Goal: Information Seeking & Learning: Learn about a topic

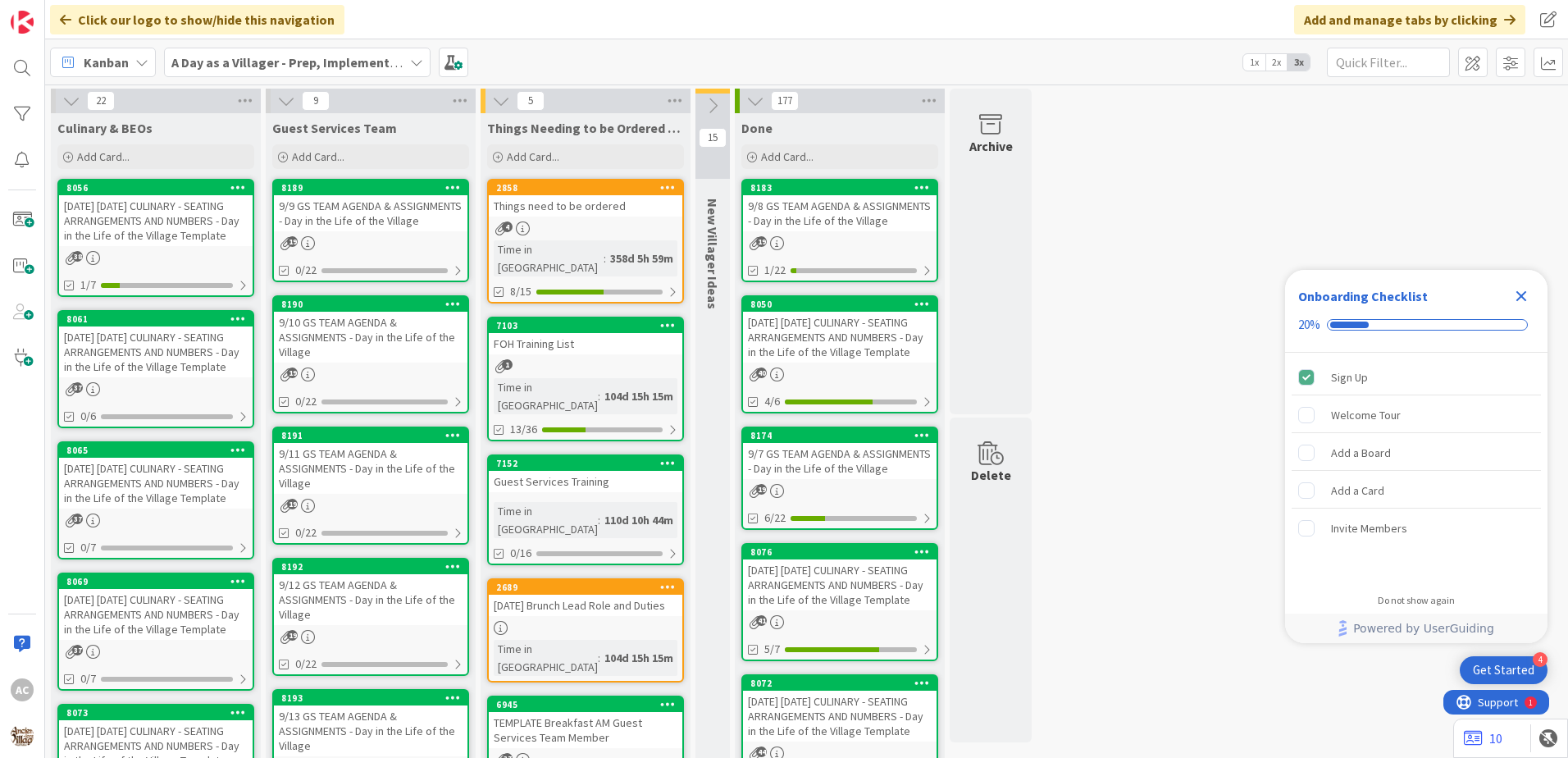
click at [205, 229] on div "[DATE] [DATE] CULINARY - SEATING ARRANGEMENTS AND NUMBERS - Day in the Life of …" at bounding box center [156, 220] width 193 height 51
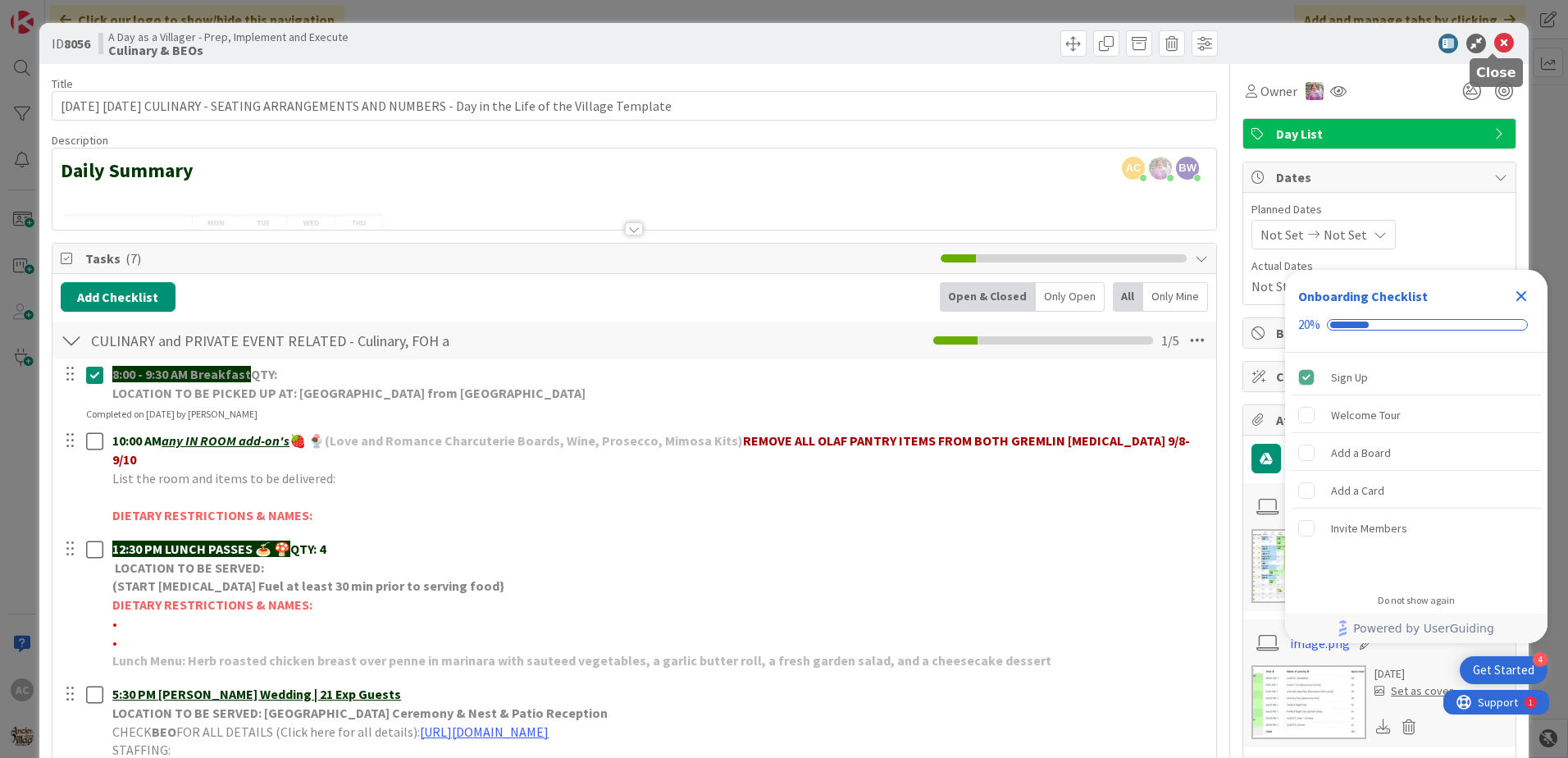
click at [1494, 42] on icon at bounding box center [1503, 43] width 20 height 20
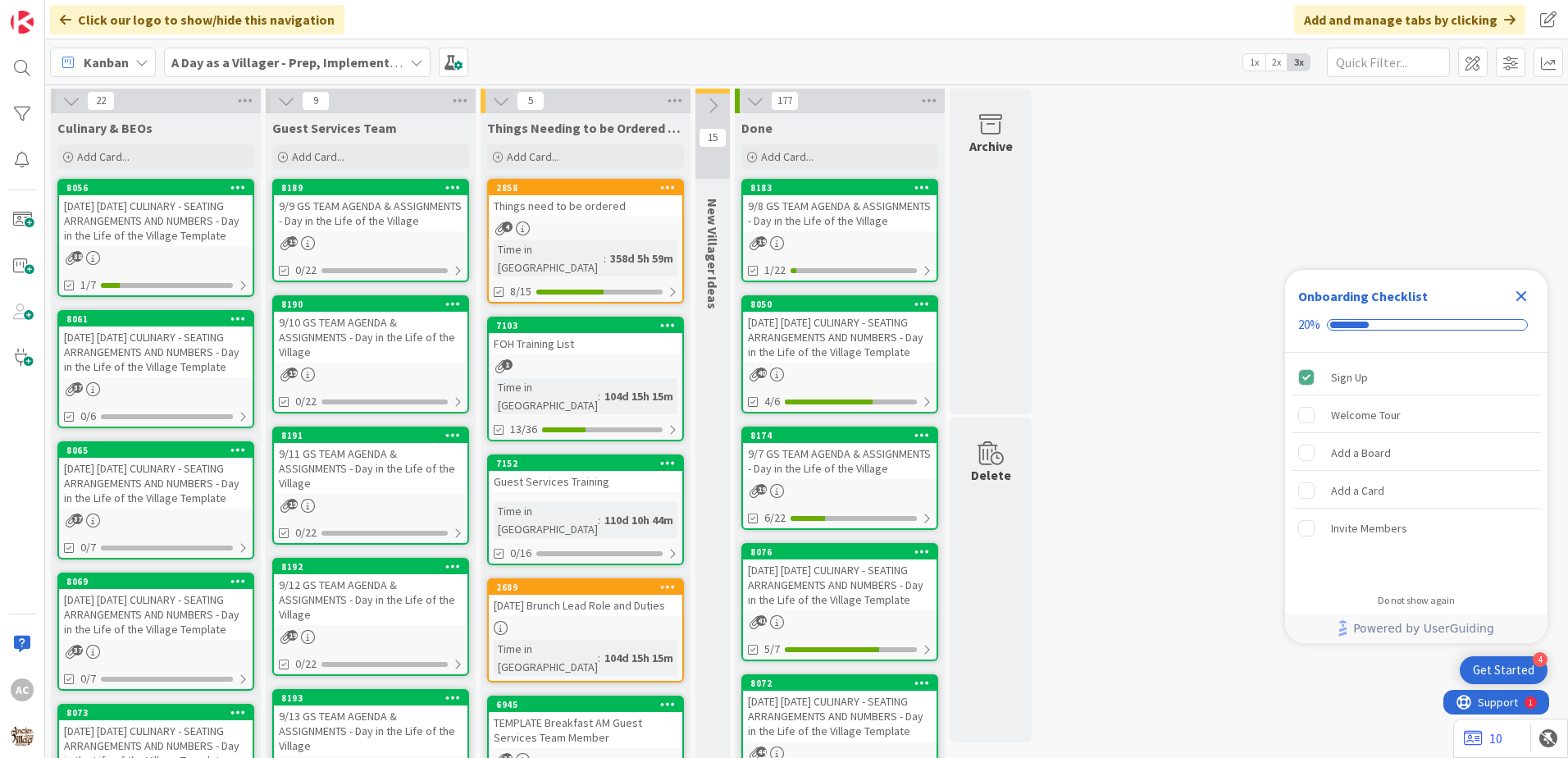
click at [205, 368] on div "[DATE] [DATE] CULINARY - SEATING ARRANGEMENTS AND NUMBERS - Day in the Life of …" at bounding box center [156, 351] width 193 height 51
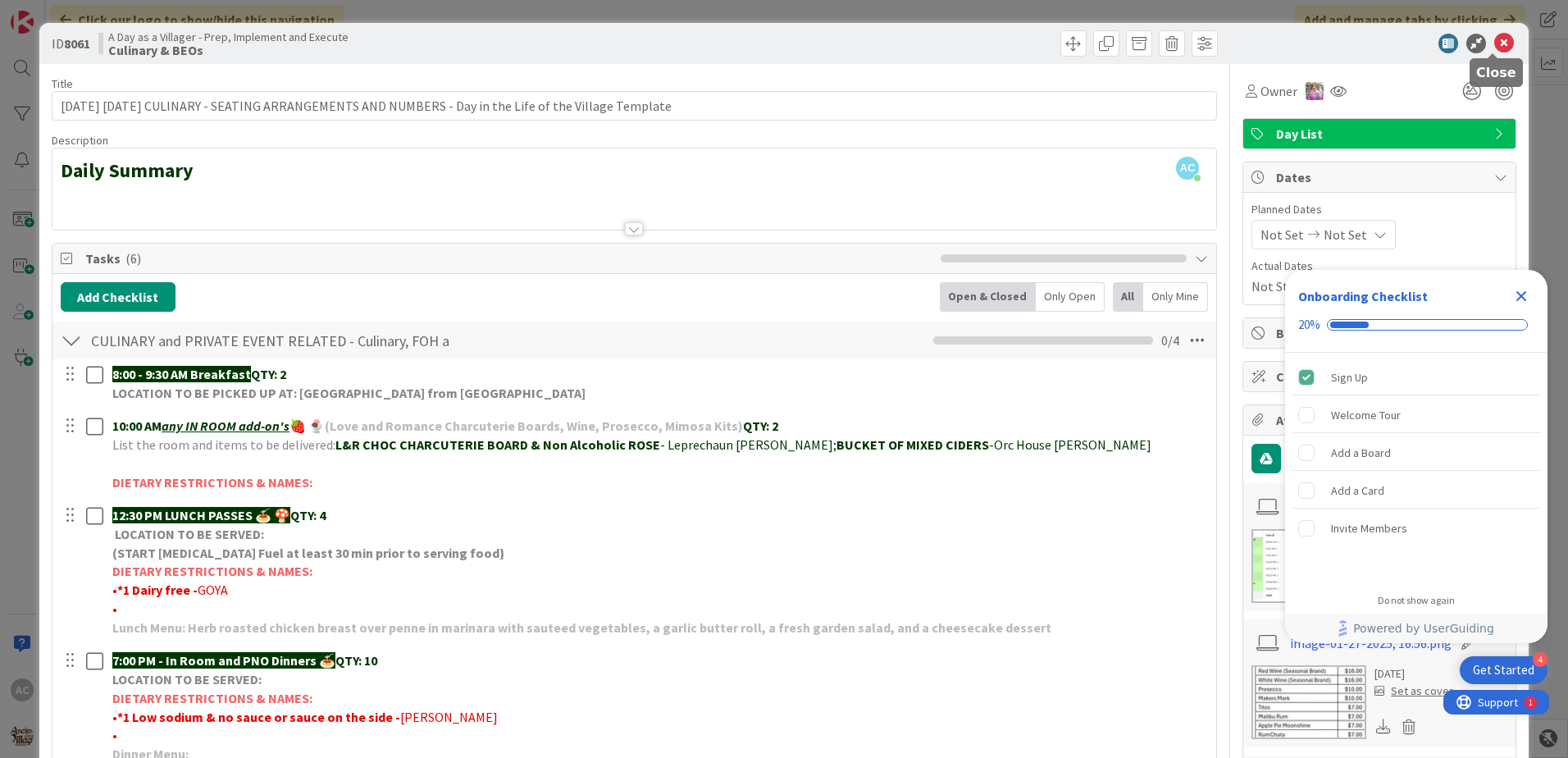
click at [1494, 40] on icon at bounding box center [1503, 43] width 20 height 20
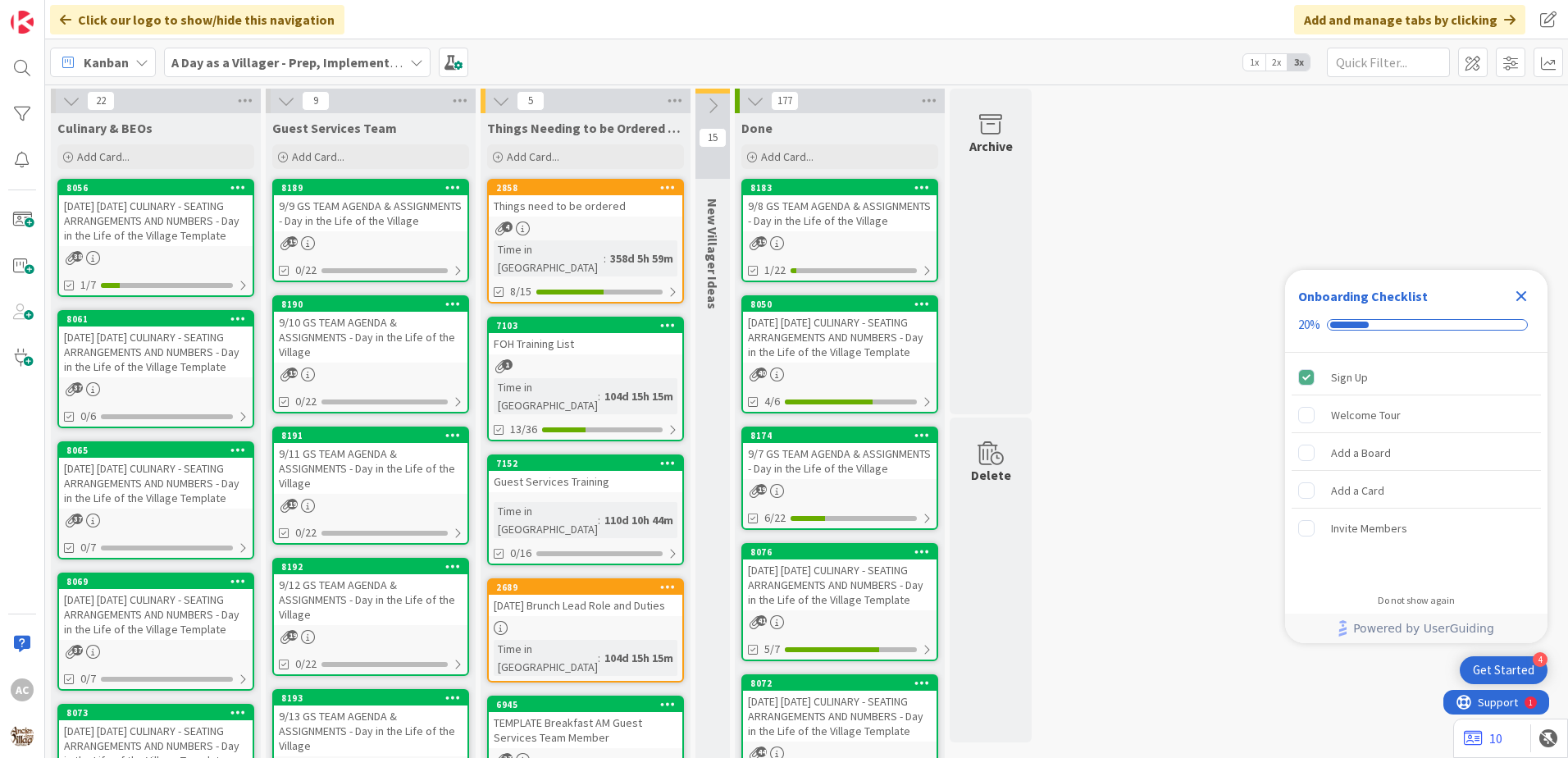
click at [205, 509] on div "[DATE] [DATE] CULINARY - SEATING ARRANGEMENTS AND NUMBERS - Day in the Life of …" at bounding box center [156, 483] width 193 height 51
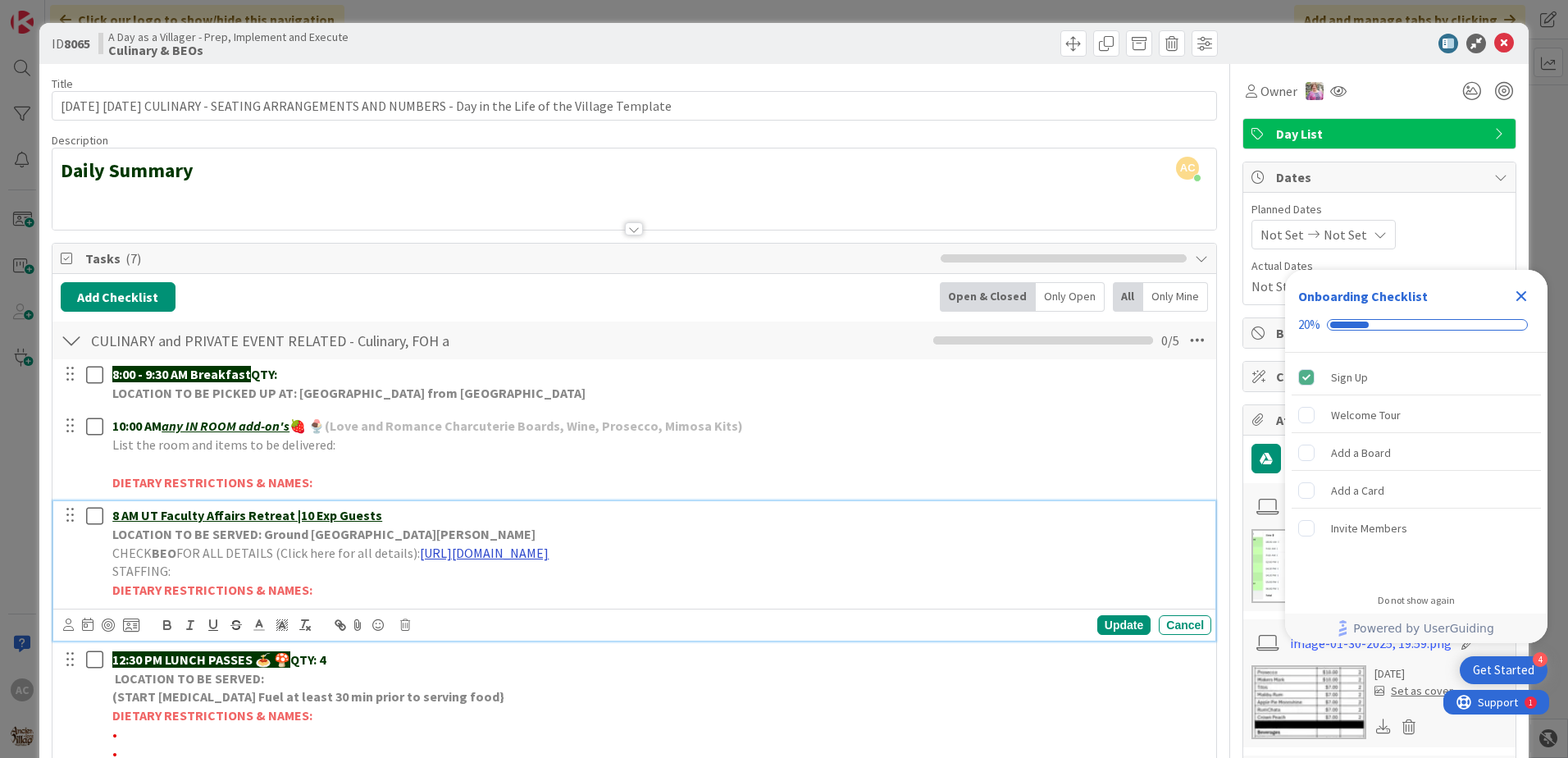
click at [549, 559] on link "[URL][DOMAIN_NAME]" at bounding box center [483, 553] width 128 height 17
click at [614, 580] on link "[URL][DOMAIN_NAME]" at bounding box center [618, 585] width 113 height 21
click at [1494, 37] on icon at bounding box center [1503, 43] width 20 height 20
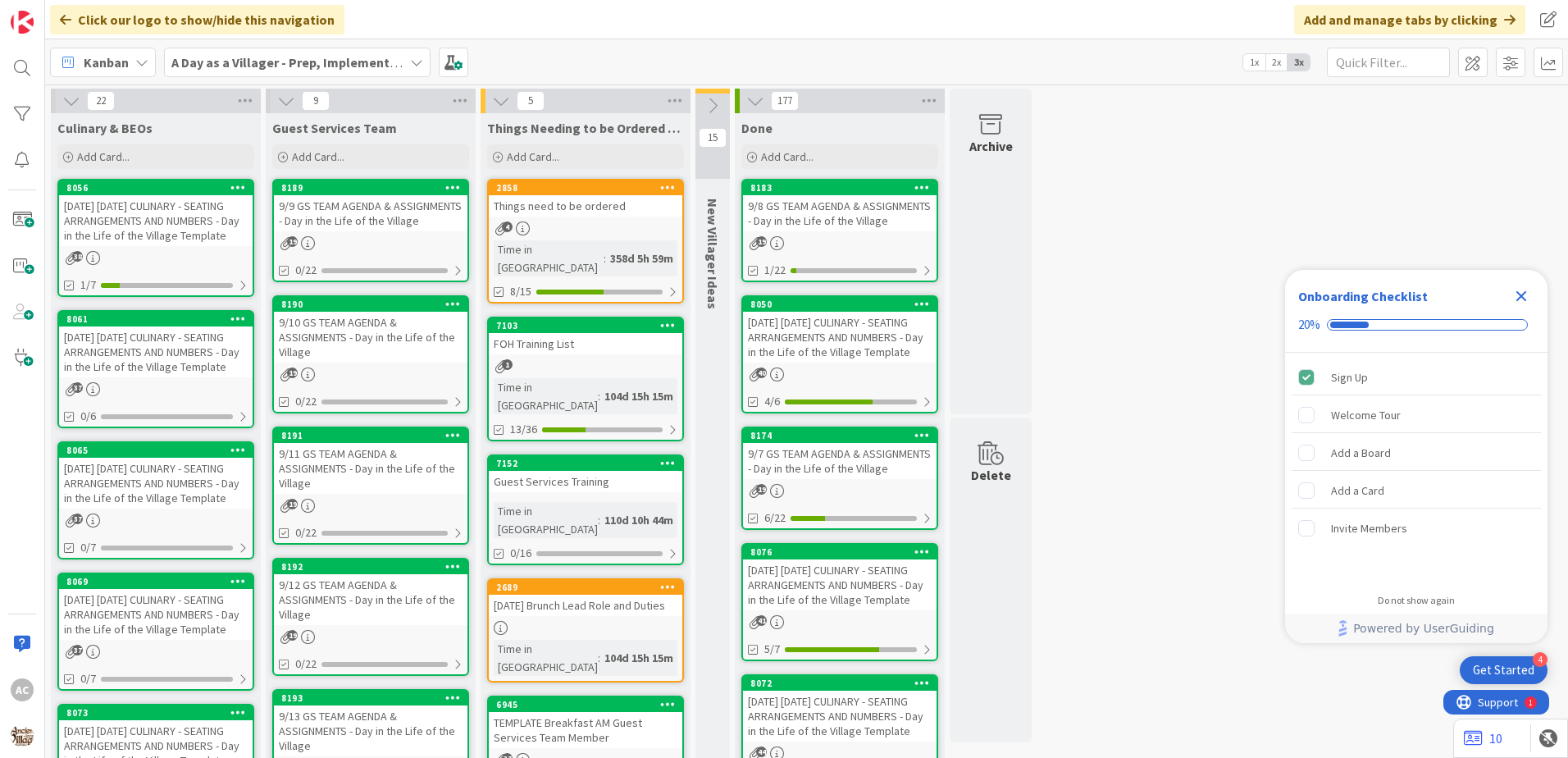
click at [135, 509] on div "[DATE] [DATE] CULINARY - SEATING ARRANGEMENTS AND NUMBERS - Day in the Life of …" at bounding box center [156, 483] width 193 height 51
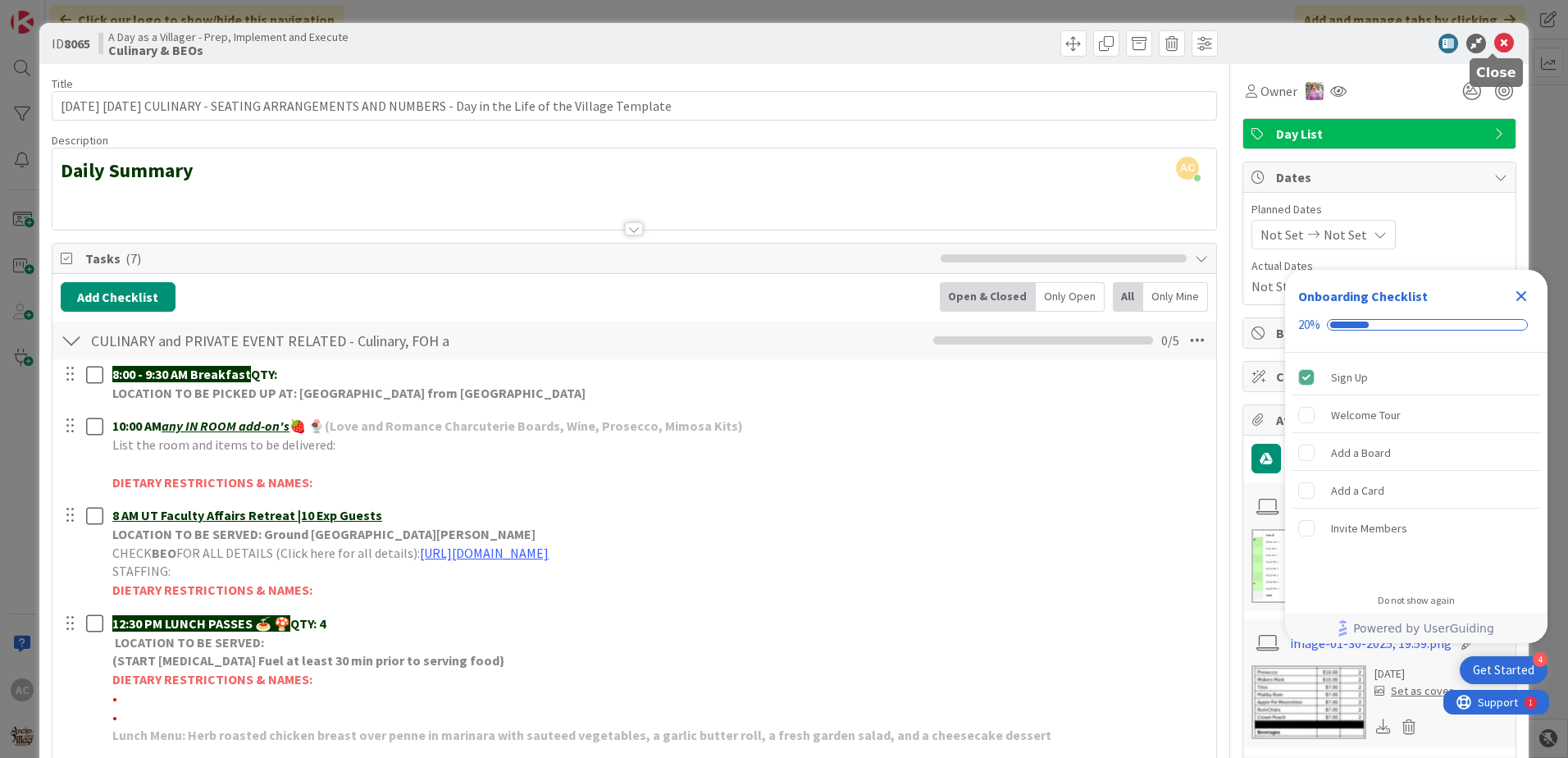
click at [1501, 40] on icon at bounding box center [1503, 43] width 20 height 20
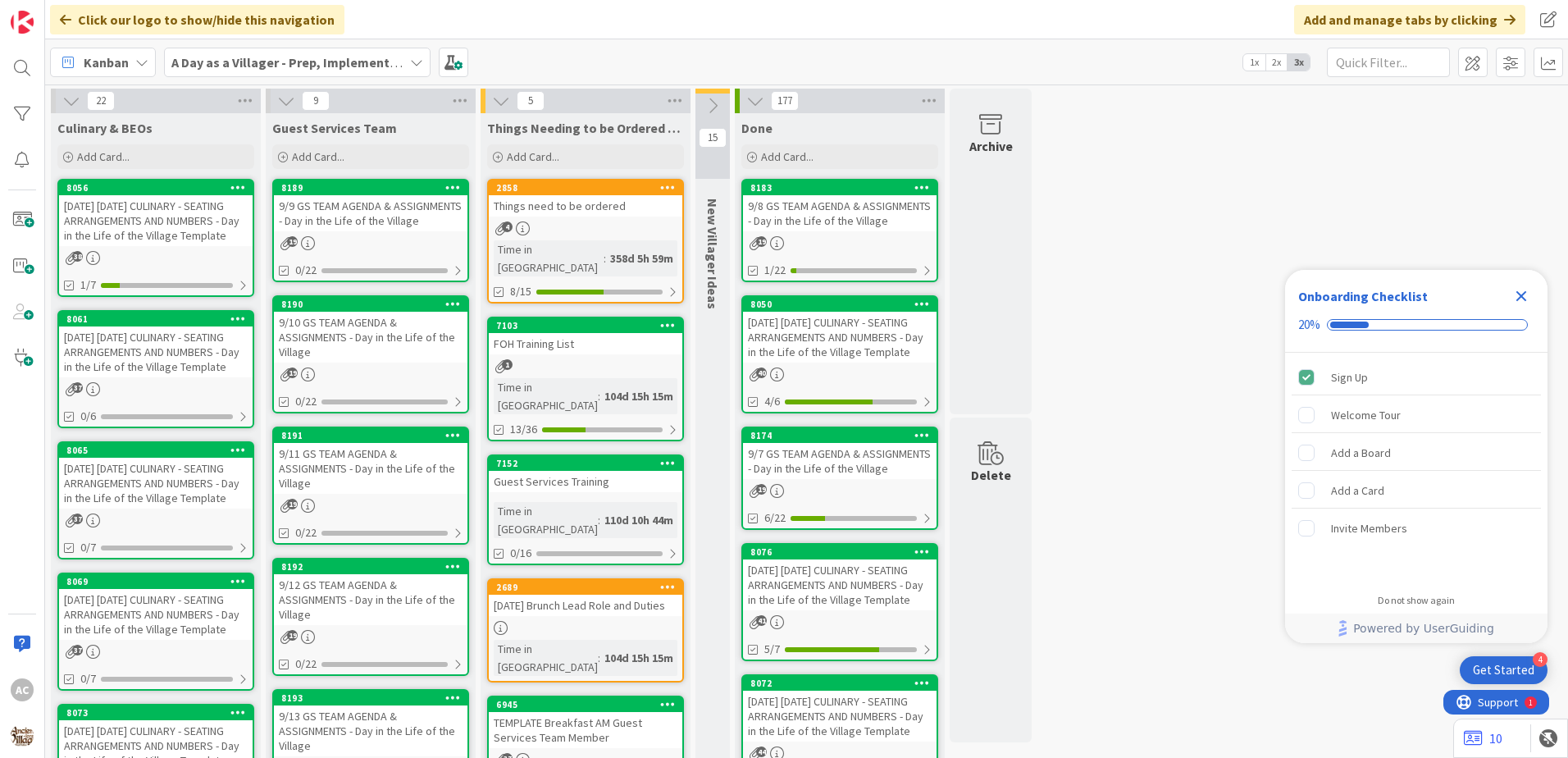
click at [187, 378] on div "[DATE] [DATE] CULINARY - SEATING ARRANGEMENTS AND NUMBERS - Day in the Life of …" at bounding box center [156, 351] width 193 height 51
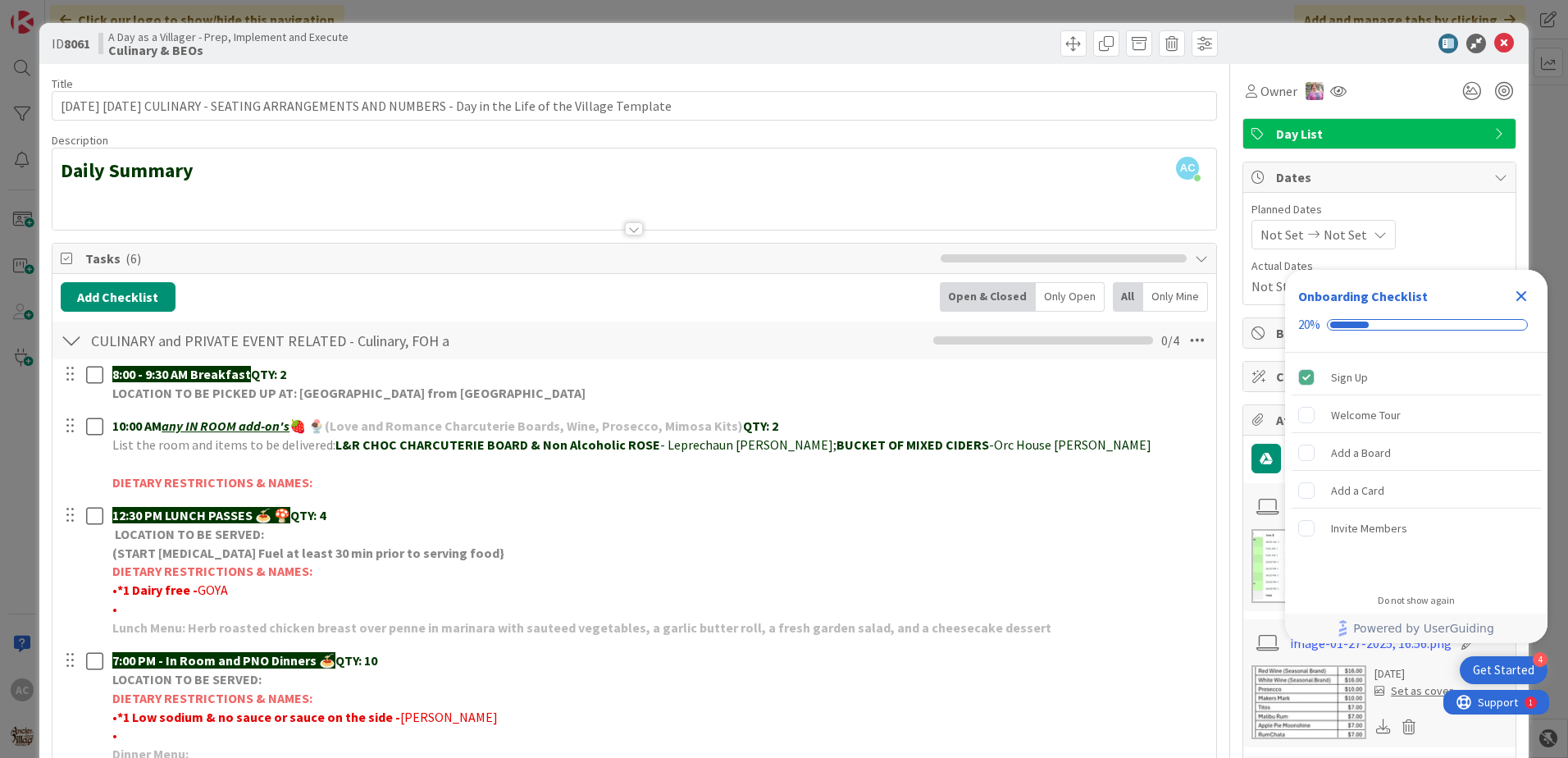
click at [1495, 32] on div "ID 8061 A Day as a Villager - Prep, Implement and Execute Culinary & BEOs" at bounding box center [784, 43] width 1489 height 41
click at [1494, 41] on icon at bounding box center [1503, 43] width 20 height 20
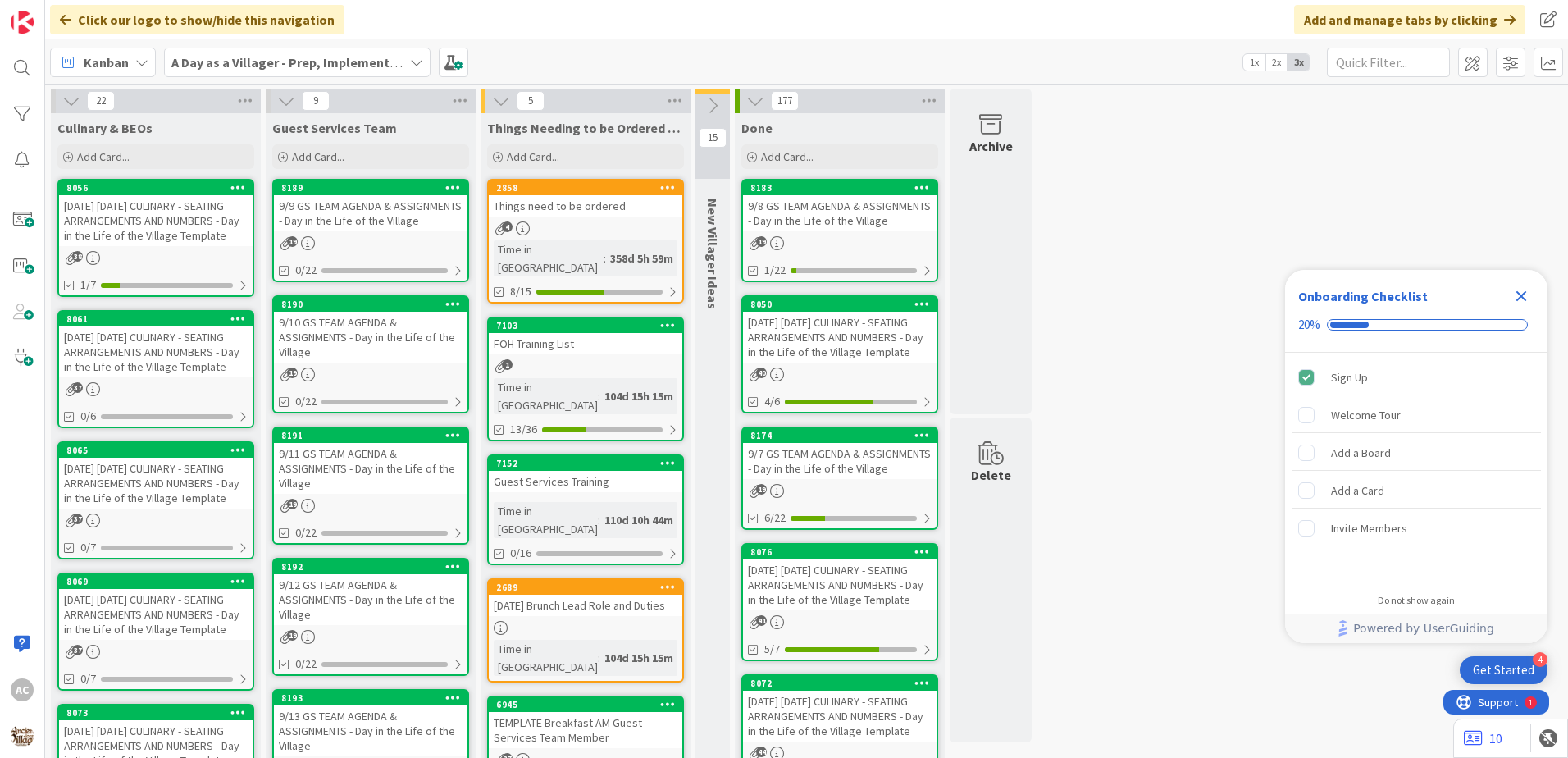
click at [205, 629] on div "[DATE] [DATE] CULINARY - SEATING ARRANGEMENTS AND NUMBERS - Day in the Life of …" at bounding box center [156, 615] width 193 height 51
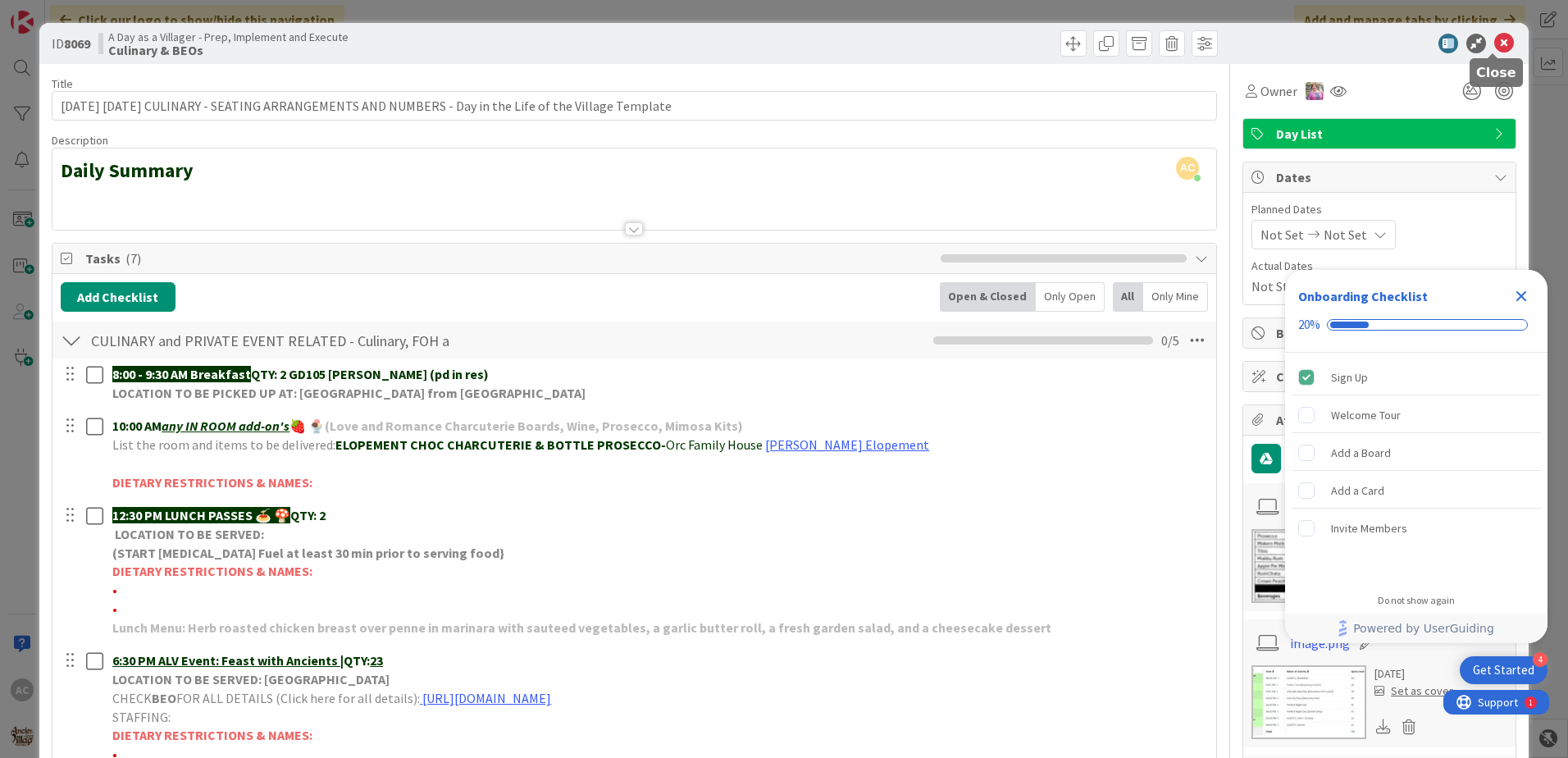
click at [1494, 44] on icon at bounding box center [1503, 43] width 20 height 20
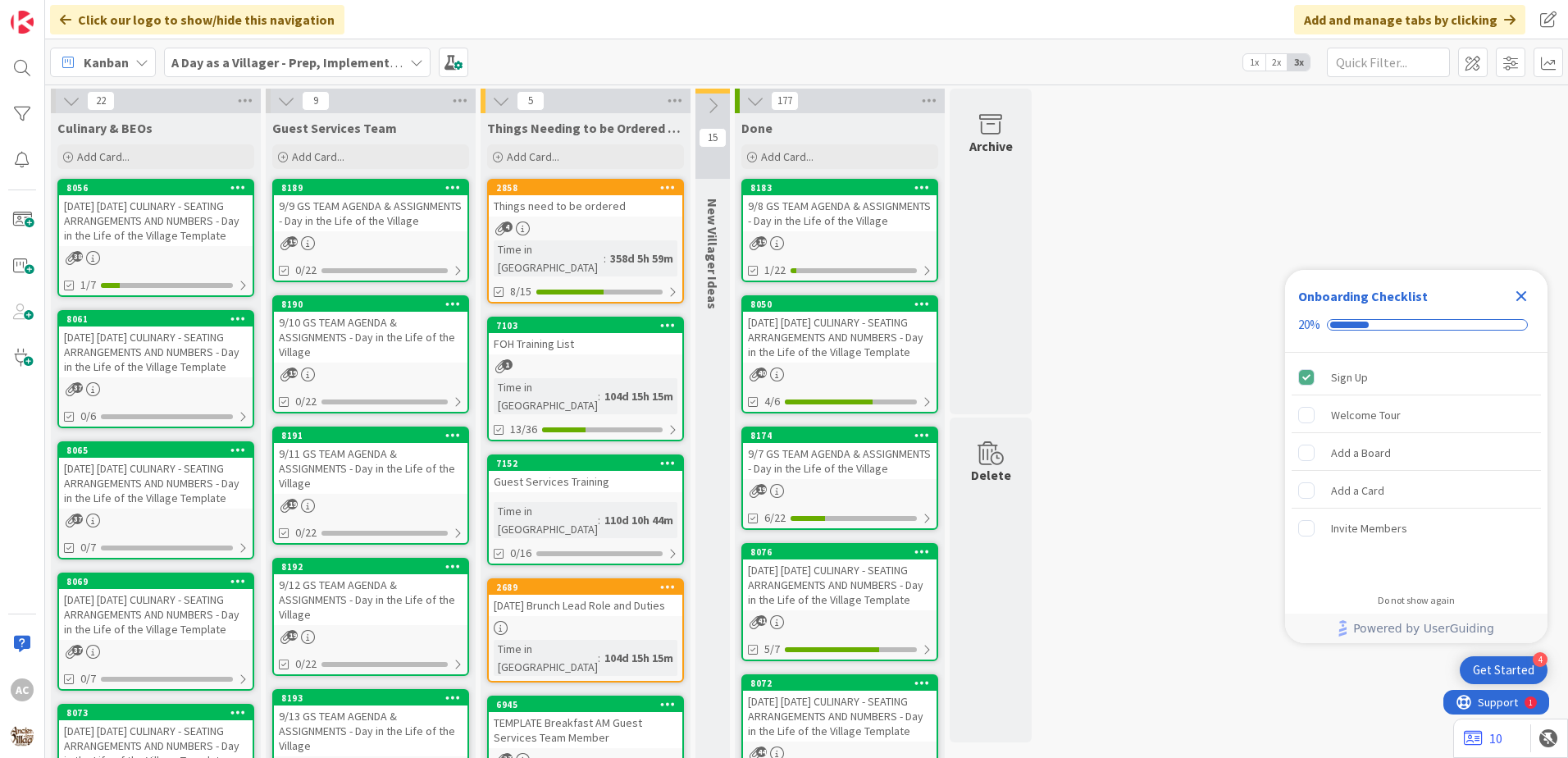
click at [179, 640] on div "[DATE] [DATE] CULINARY - SEATING ARRANGEMENTS AND NUMBERS - Day in the Life of …" at bounding box center [156, 615] width 193 height 51
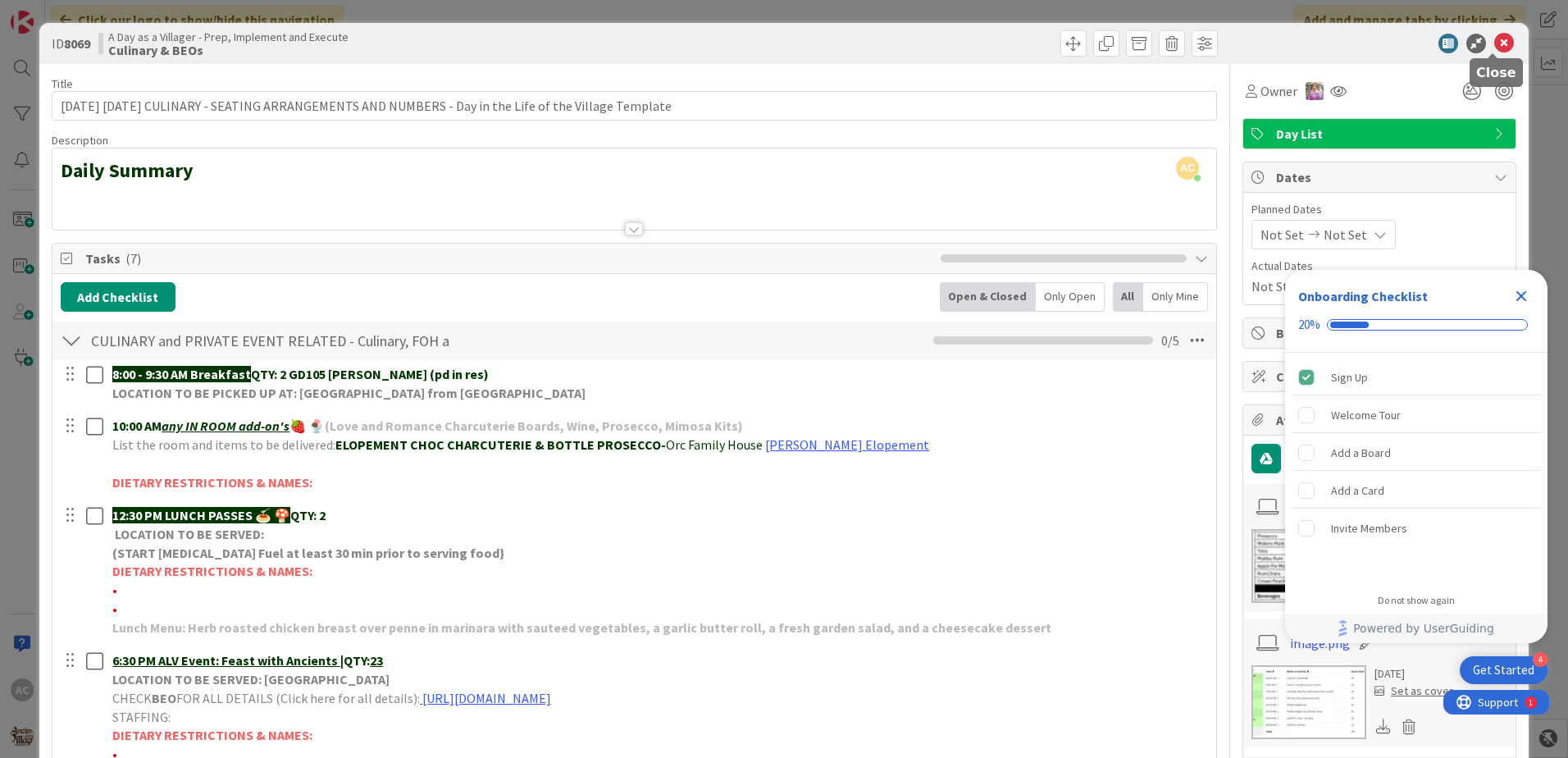
click at [1494, 46] on icon at bounding box center [1503, 43] width 20 height 20
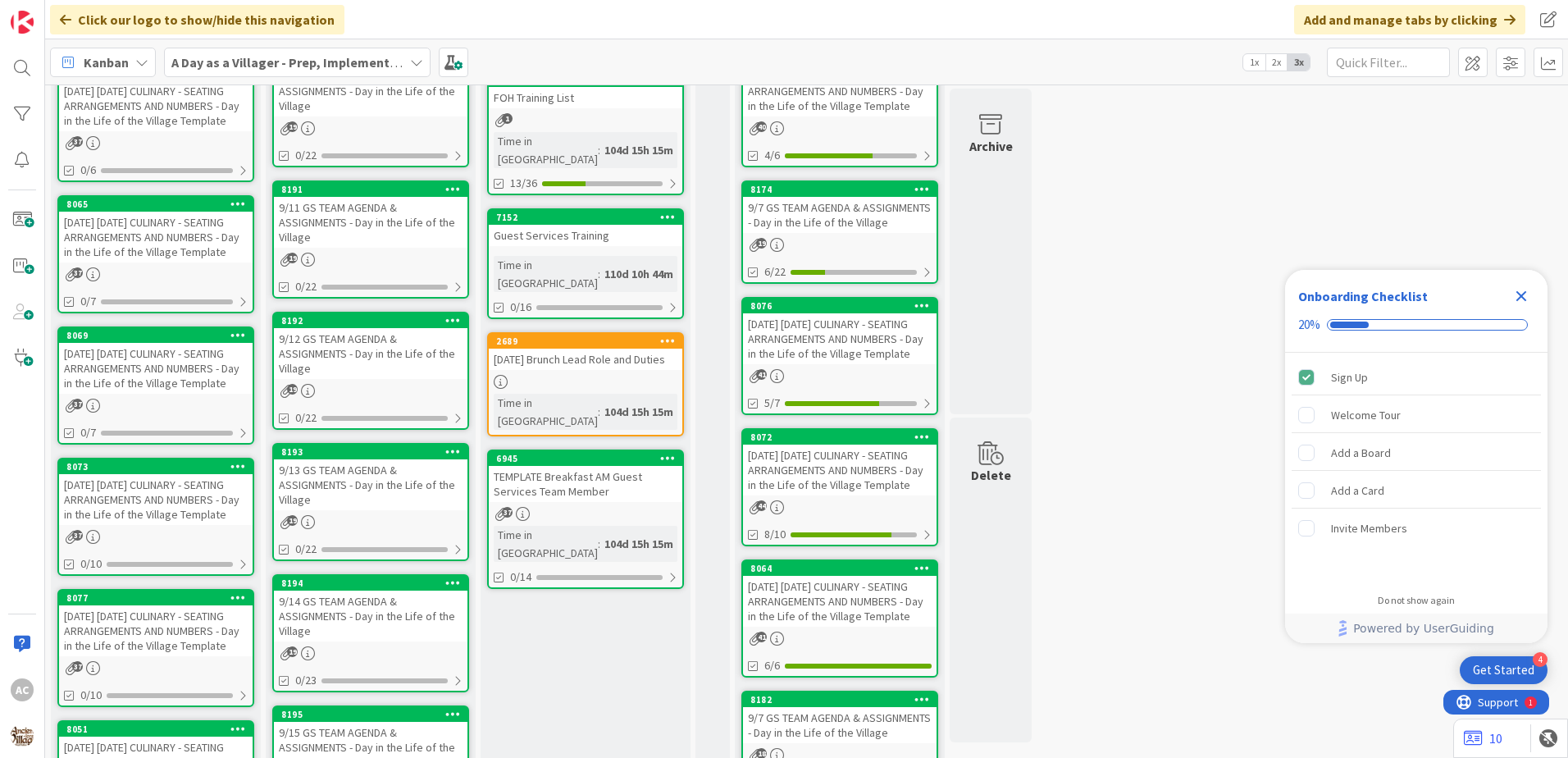
click at [164, 525] on div "[DATE] [DATE] CULINARY - SEATING ARRANGEMENTS AND NUMBERS - Day in the Life of …" at bounding box center [156, 499] width 193 height 51
